Goal: Task Accomplishment & Management: Manage account settings

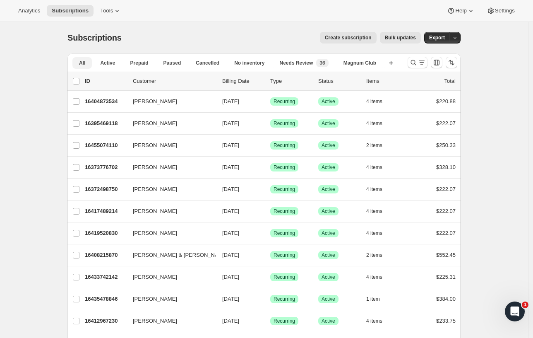
drag, startPoint x: 301, startPoint y: 62, endPoint x: 305, endPoint y: 60, distance: 4.3
click at [301, 61] on span "Needs Review" at bounding box center [297, 63] width 34 height 7
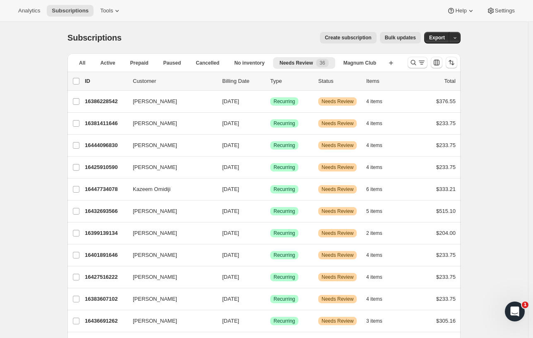
click at [99, 104] on p "16386228542" at bounding box center [105, 101] width 41 height 8
click at [251, 67] on button "No inventory" at bounding box center [249, 63] width 43 height 12
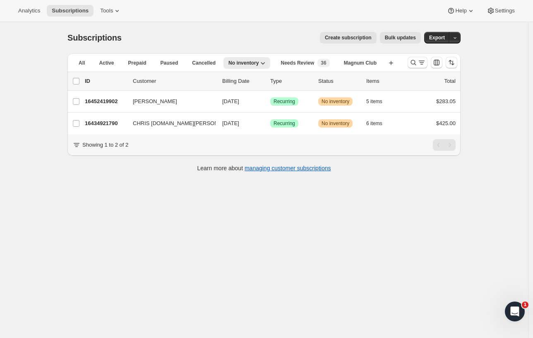
click at [178, 61] on span "Paused" at bounding box center [170, 63] width 18 height 7
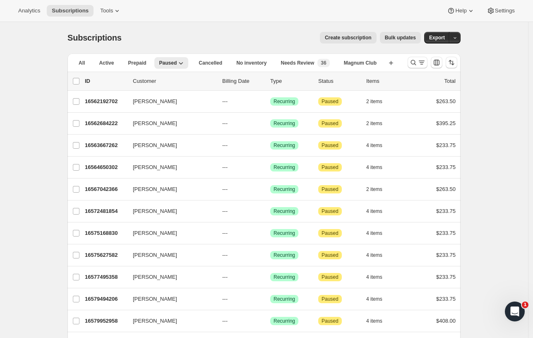
click at [217, 60] on span "Cancelled" at bounding box center [211, 63] width 24 height 7
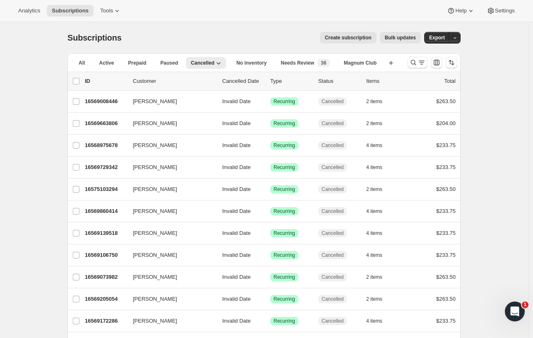
click at [109, 62] on span "Active" at bounding box center [106, 63] width 15 height 7
